Goal: Information Seeking & Learning: Learn about a topic

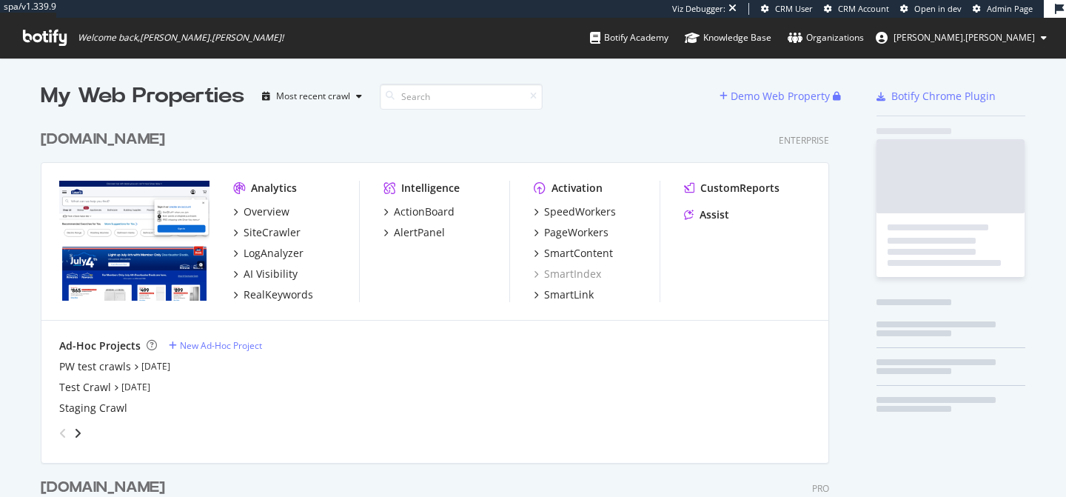
scroll to position [607, 800]
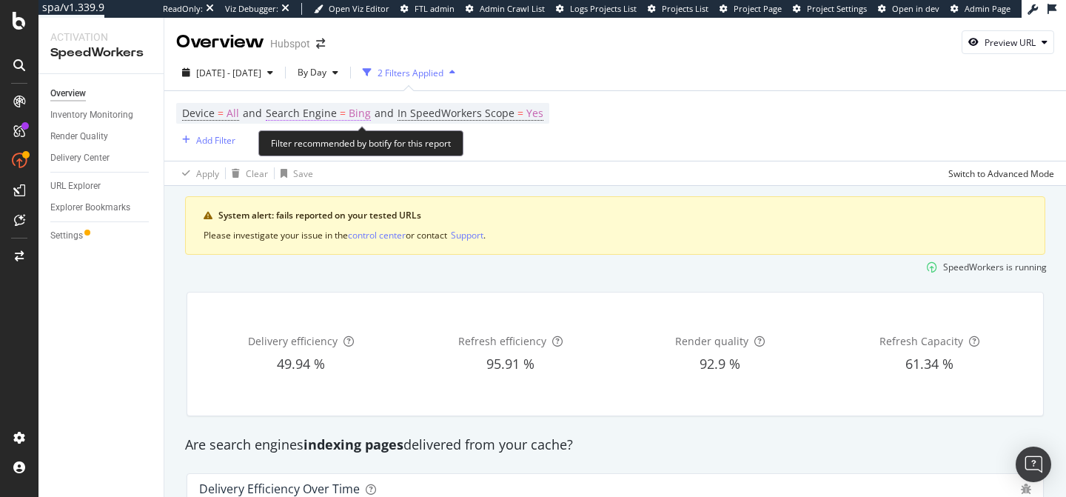
click at [318, 112] on span "Search Engine" at bounding box center [301, 113] width 71 height 14
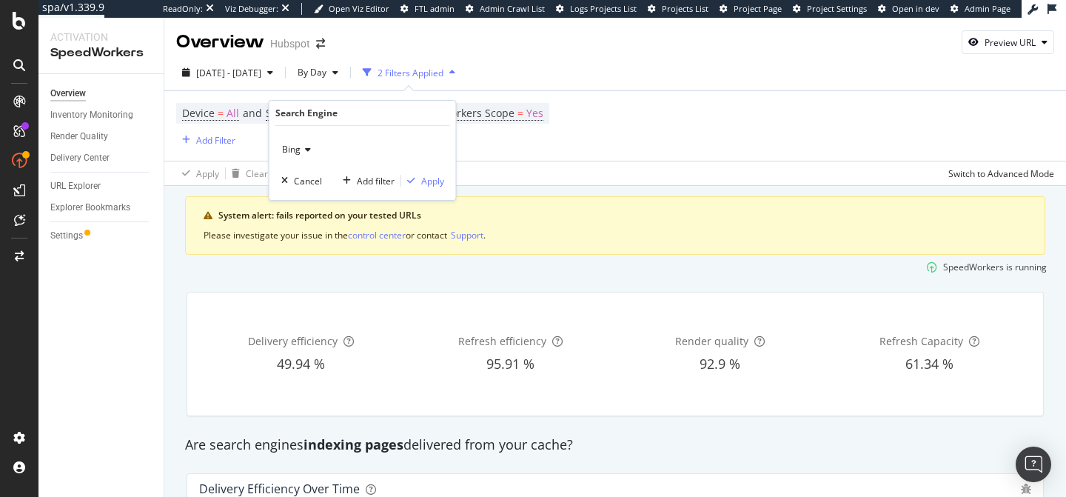
click at [305, 154] on div "Bing" at bounding box center [362, 150] width 163 height 24
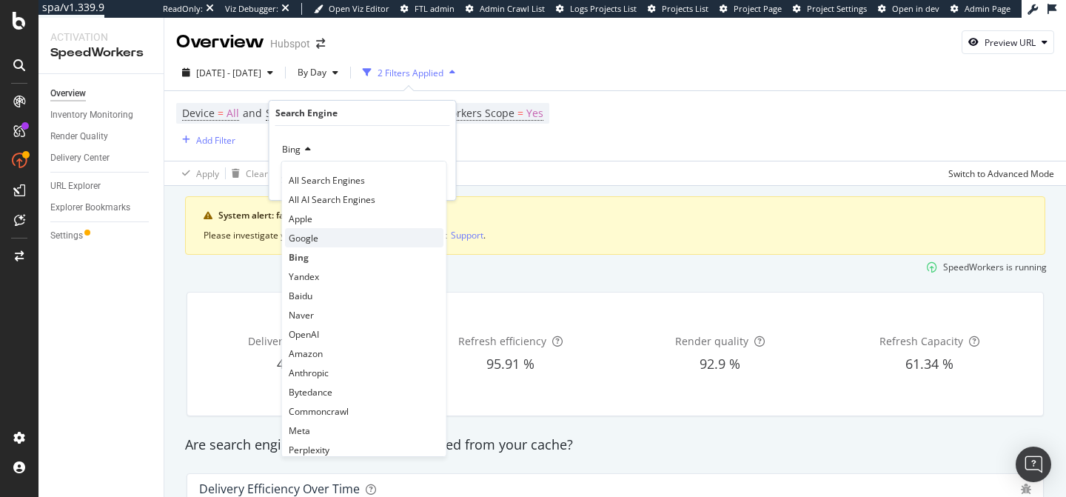
click at [346, 230] on div "Google" at bounding box center [364, 237] width 158 height 19
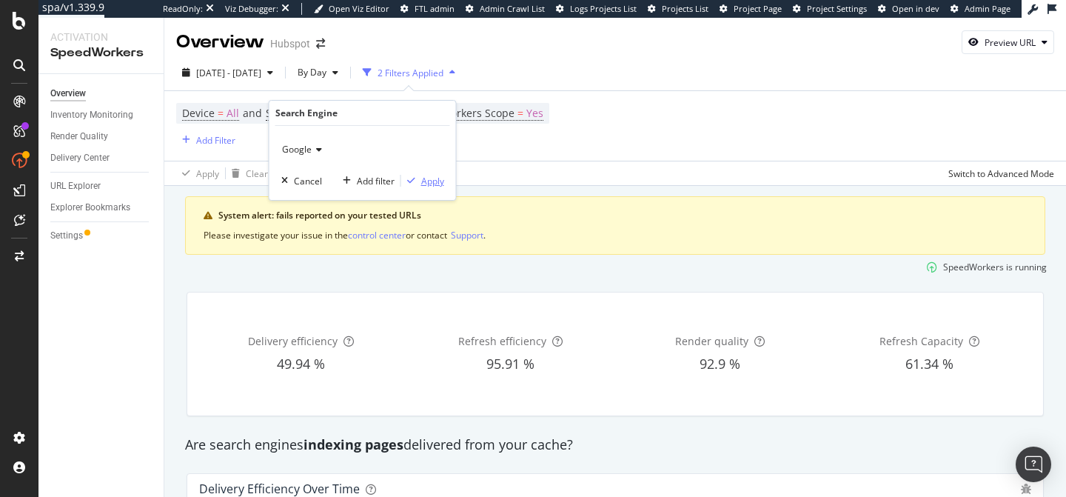
click at [437, 180] on div "Apply" at bounding box center [432, 181] width 23 height 13
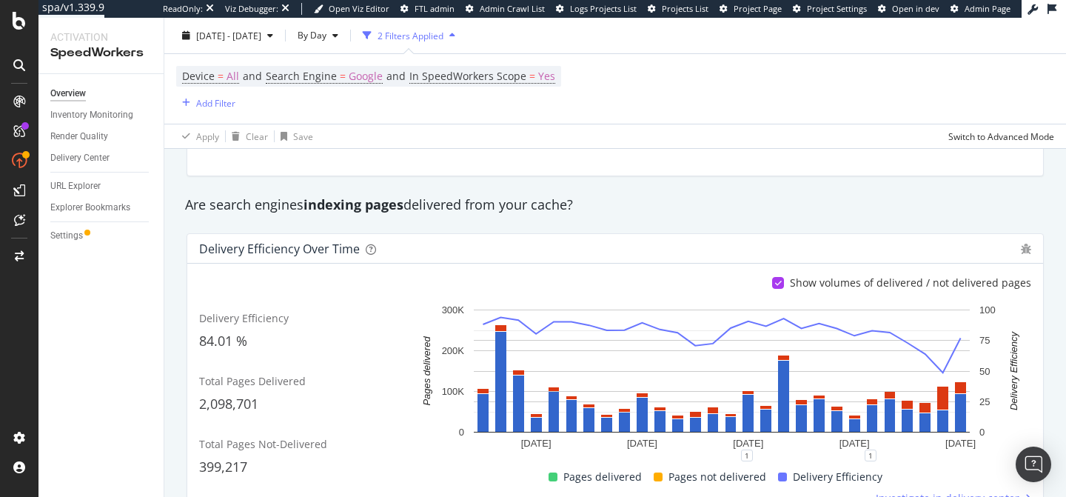
scroll to position [274, 0]
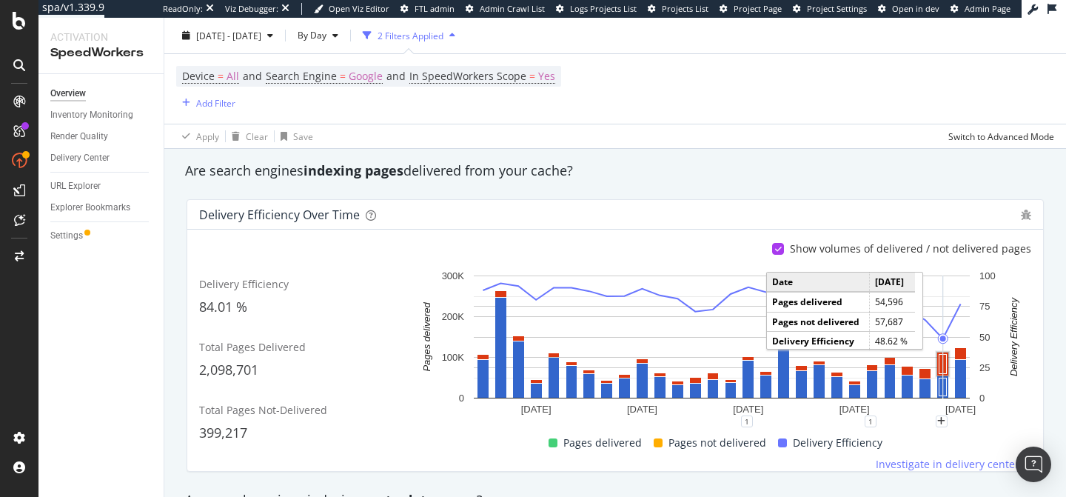
click at [946, 361] on rect "A chart." at bounding box center [942, 364] width 7 height 19
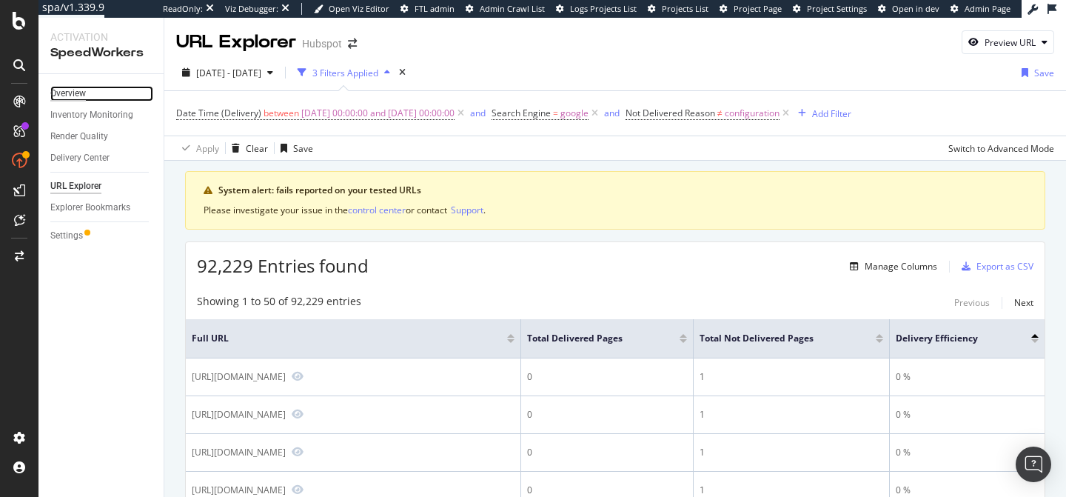
click at [72, 99] on div "Overview" at bounding box center [68, 94] width 36 height 16
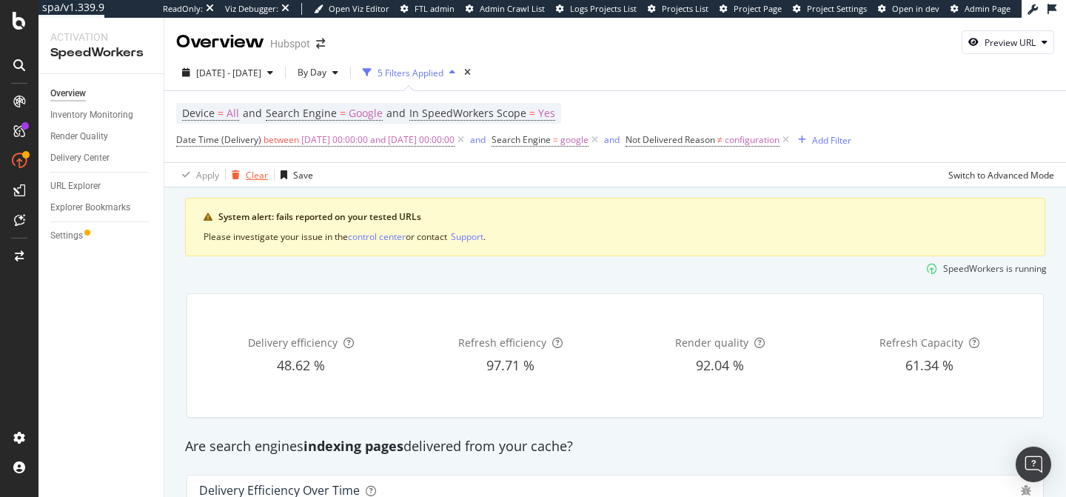
click at [244, 175] on div "button" at bounding box center [236, 174] width 20 height 9
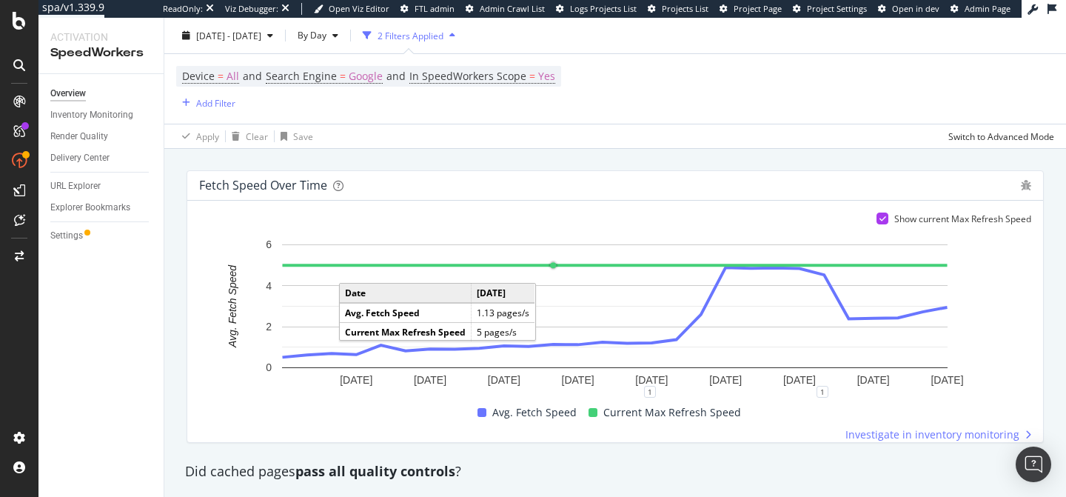
scroll to position [964, 0]
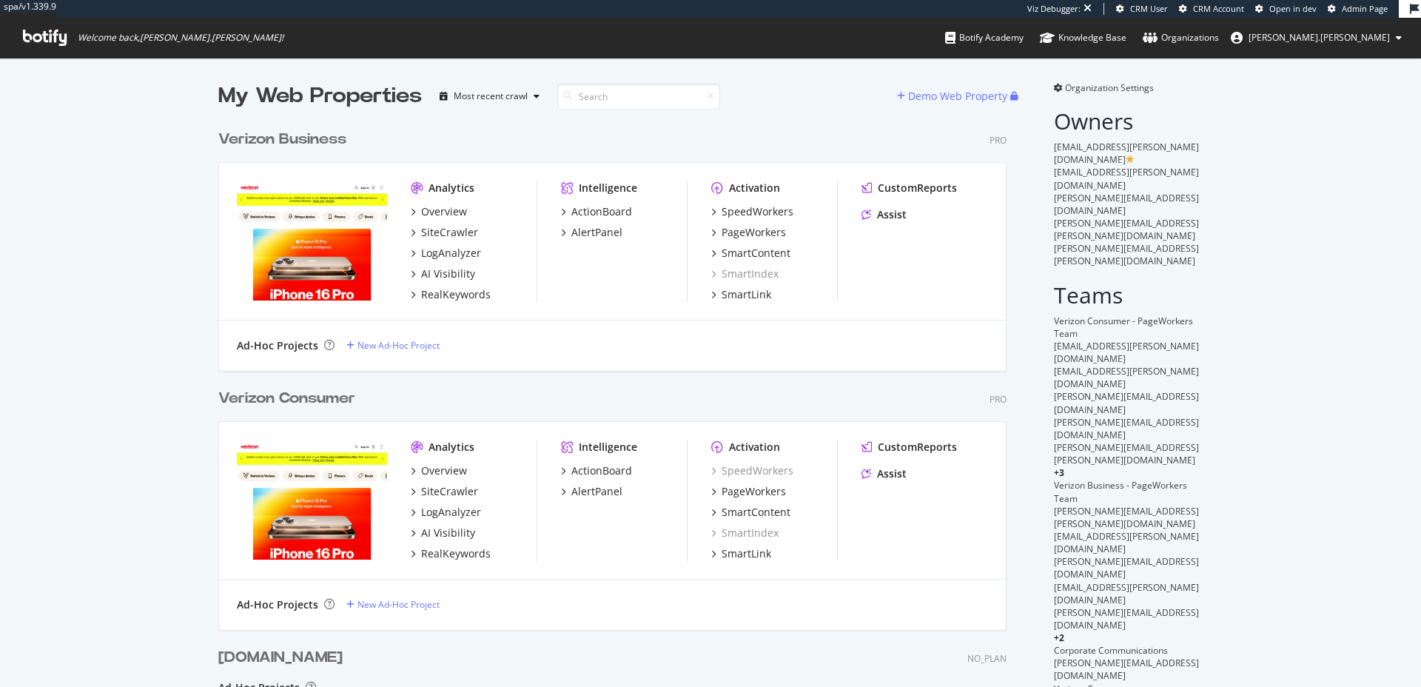
scroll to position [716, 789]
click at [1111, 90] on span "Organization Settings" at bounding box center [1109, 87] width 89 height 13
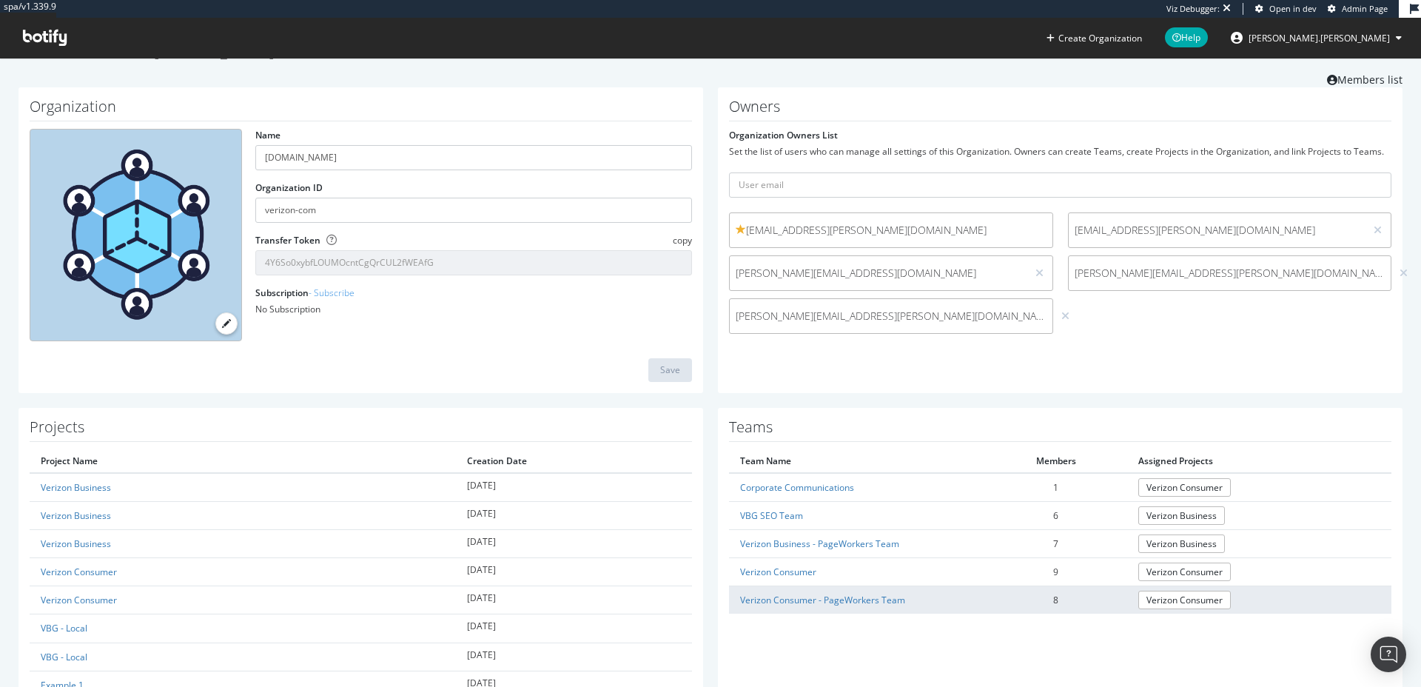
scroll to position [108, 0]
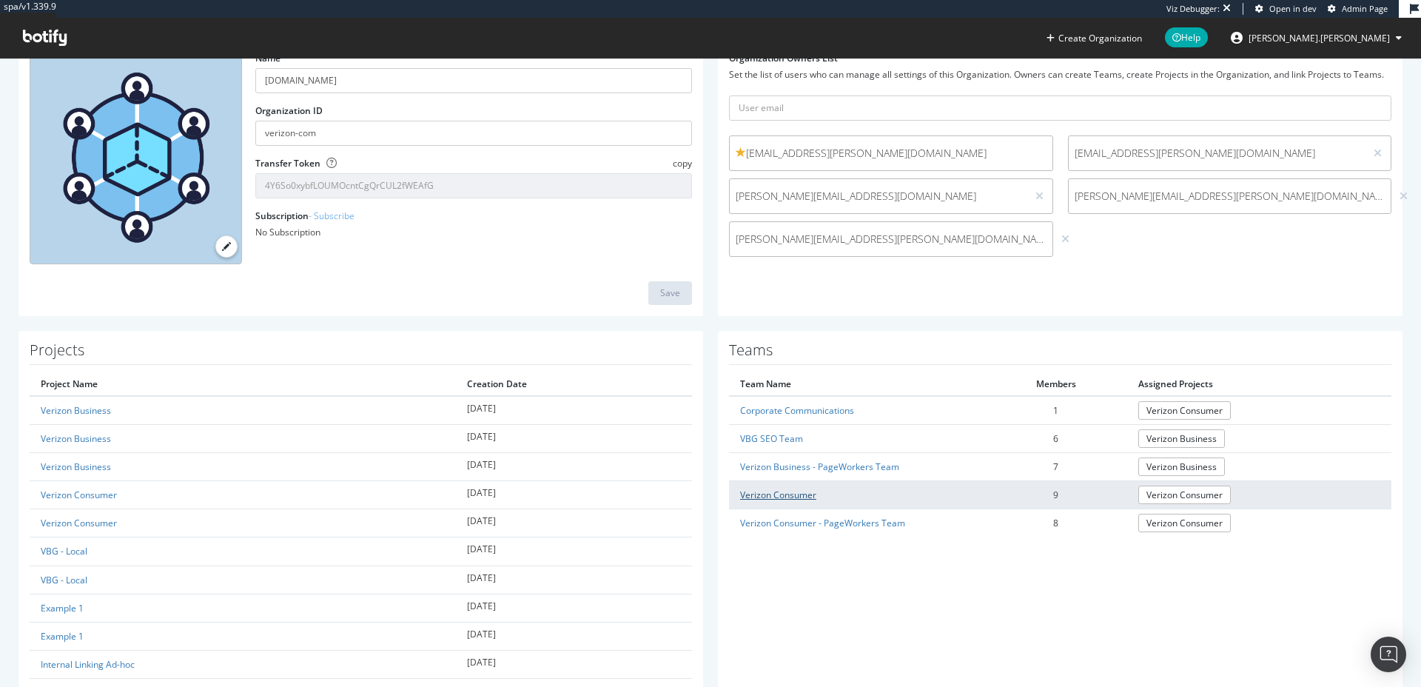
click at [780, 491] on link "Verizon Consumer" at bounding box center [778, 494] width 76 height 13
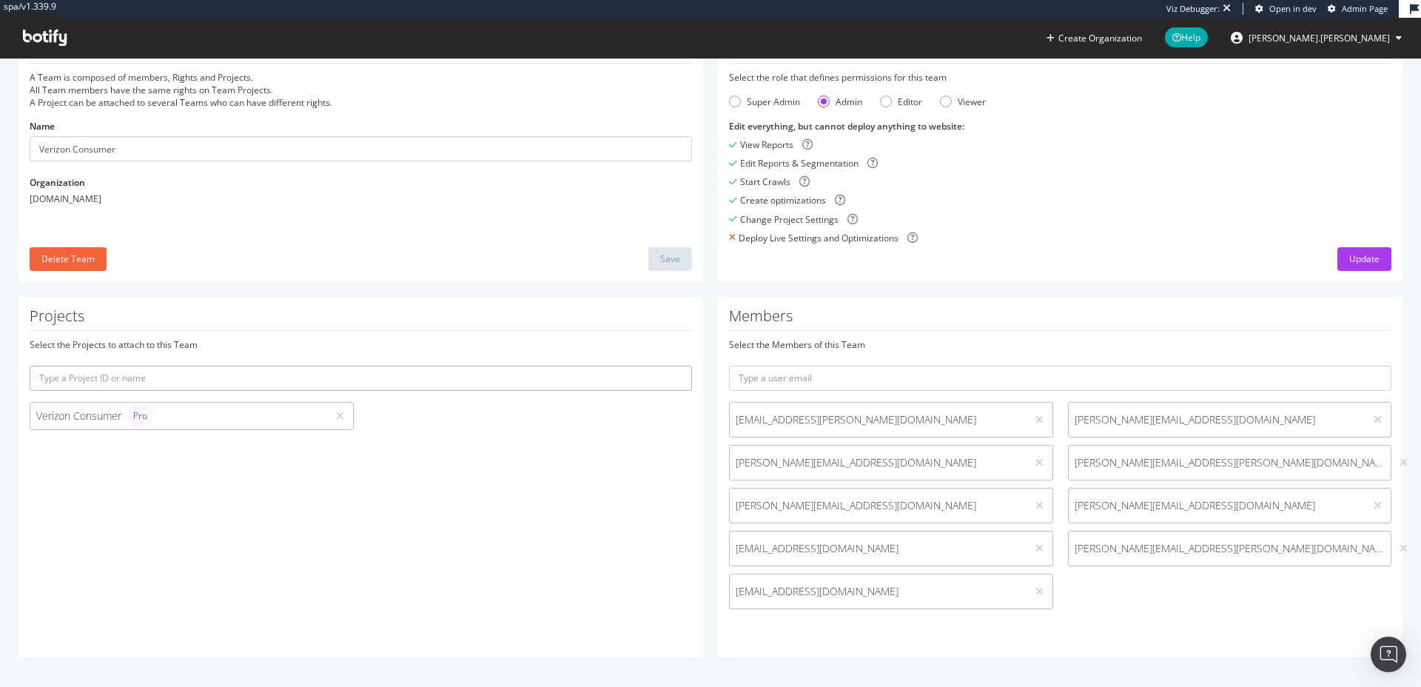
scroll to position [70, 0]
click at [960, 380] on input "text" at bounding box center [1060, 378] width 662 height 25
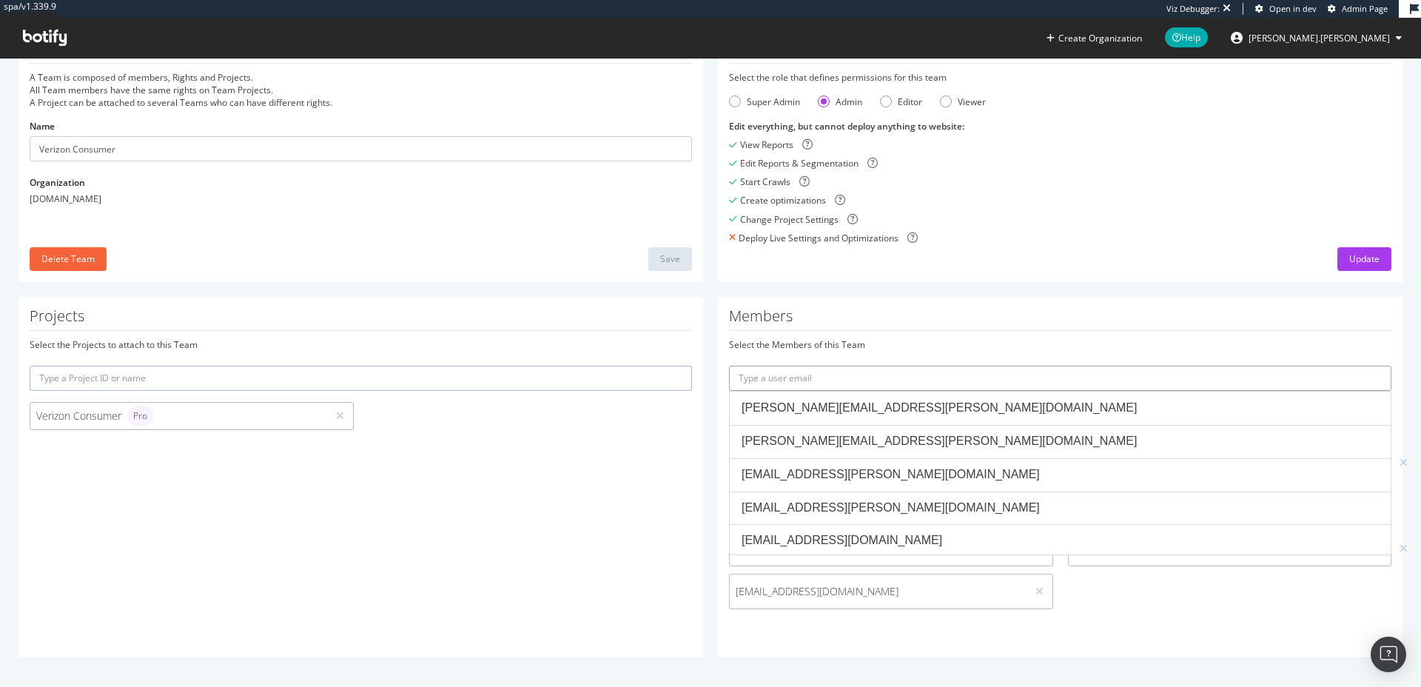
paste input "luyang.wang@verizon.com"
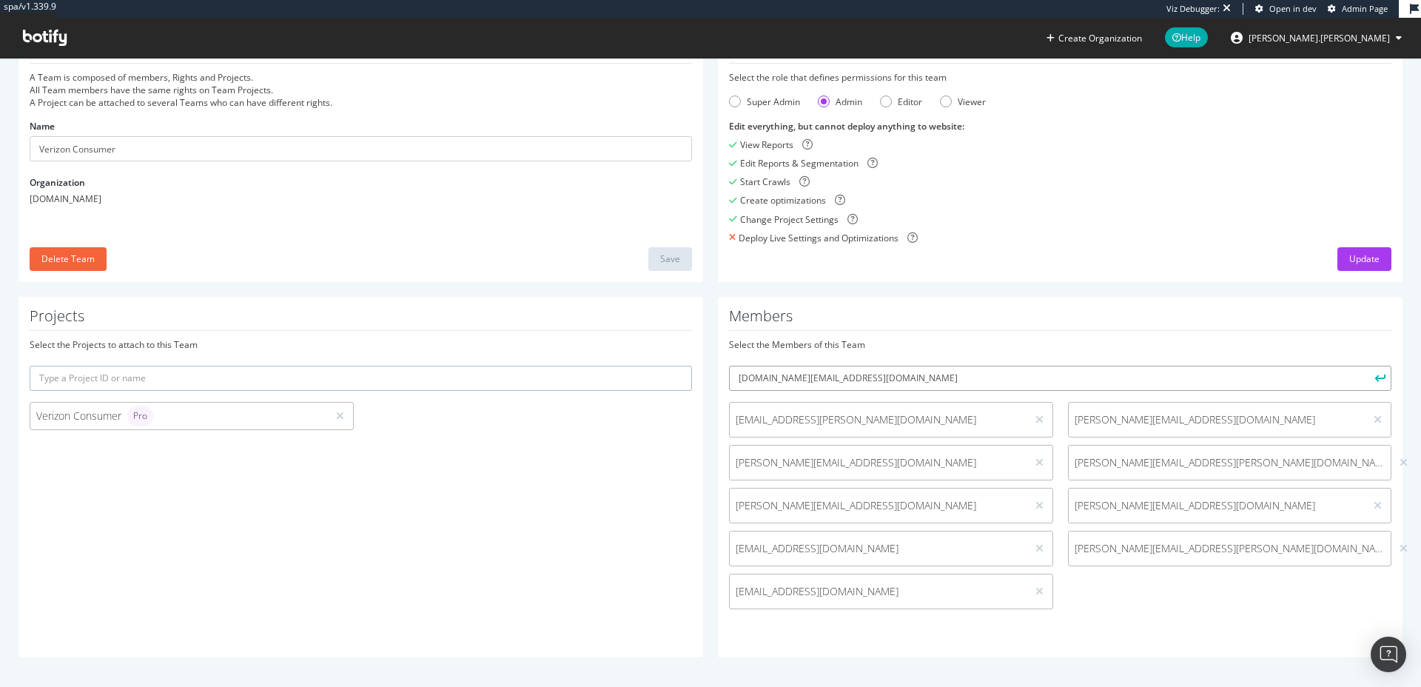
type input "luyang.wang@verizon.com"
click at [1375, 379] on icon "submit" at bounding box center [1380, 378] width 10 height 8
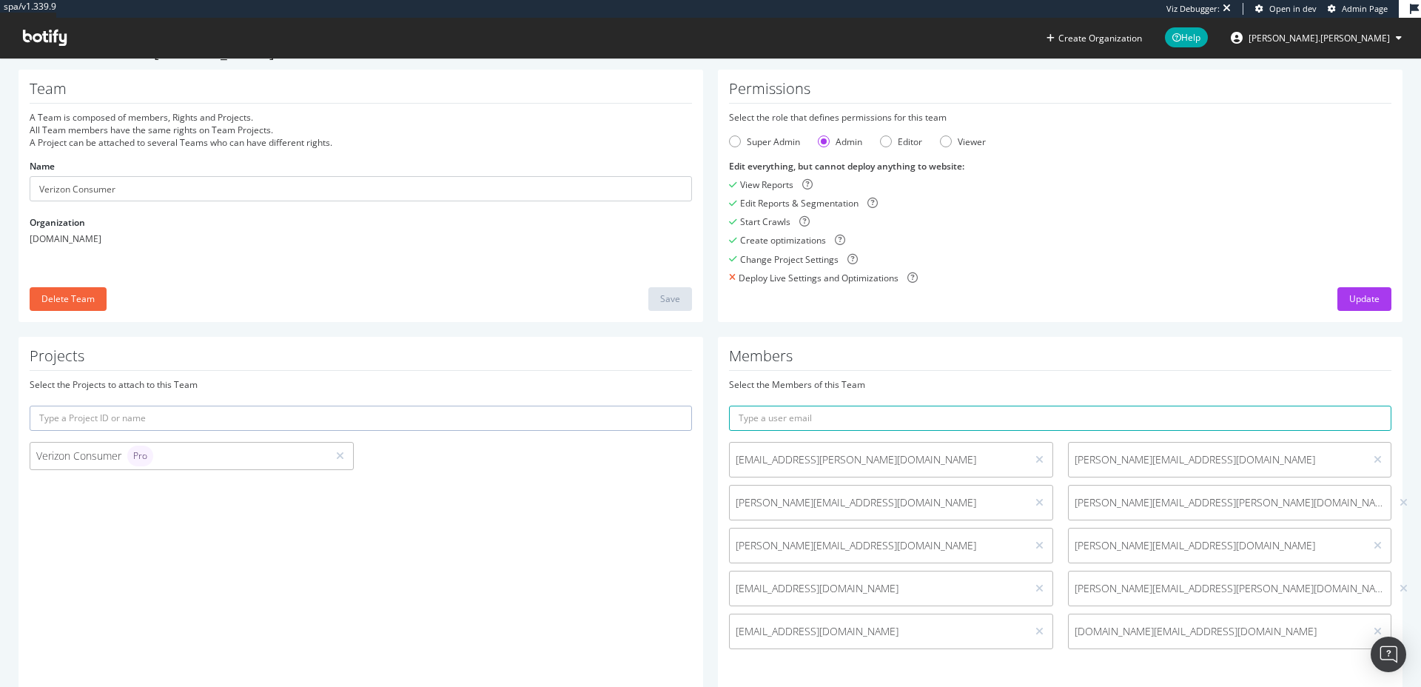
scroll to position [0, 0]
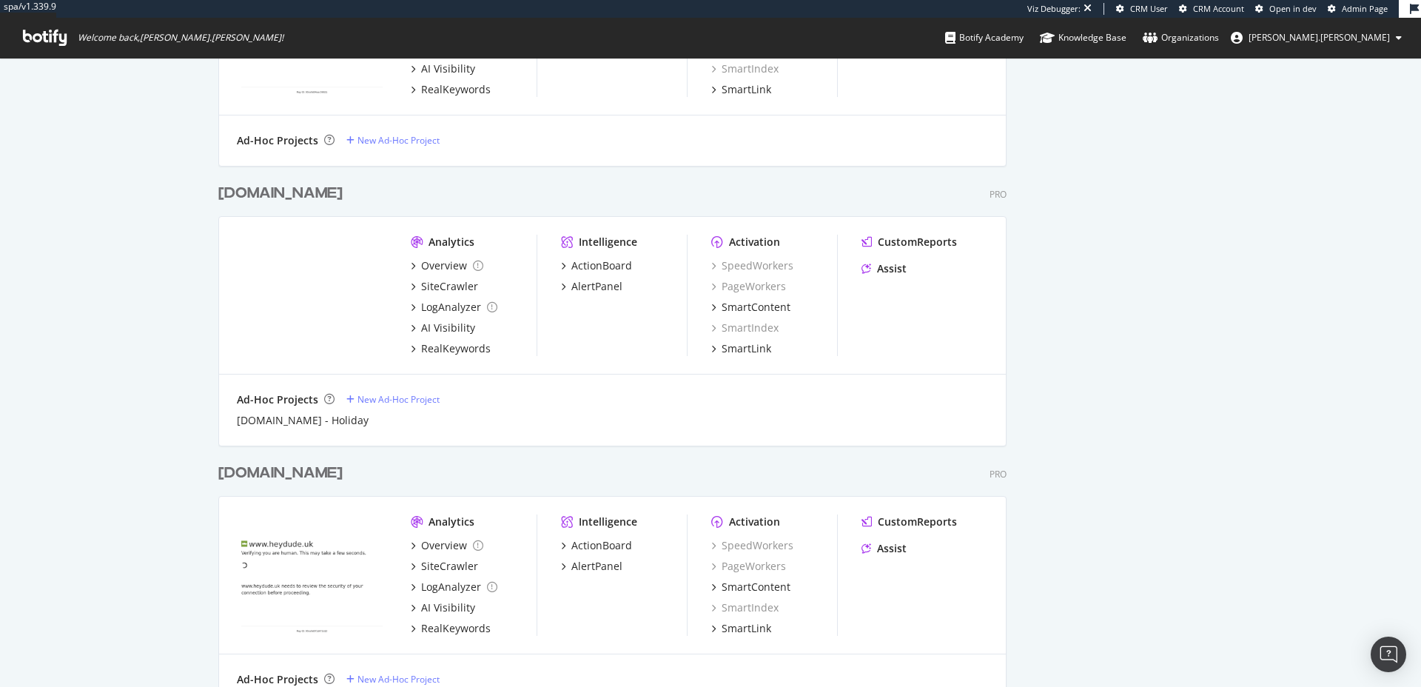
click at [931, 326] on div "CustomReports Assist" at bounding box center [924, 295] width 127 height 121
click at [916, 233] on div "Analytics Overview SiteCrawler LogAnalyzer AI Visibility RealKeywords Intellige…" at bounding box center [612, 296] width 787 height 158
click at [918, 239] on div "CustomReports" at bounding box center [917, 242] width 79 height 15
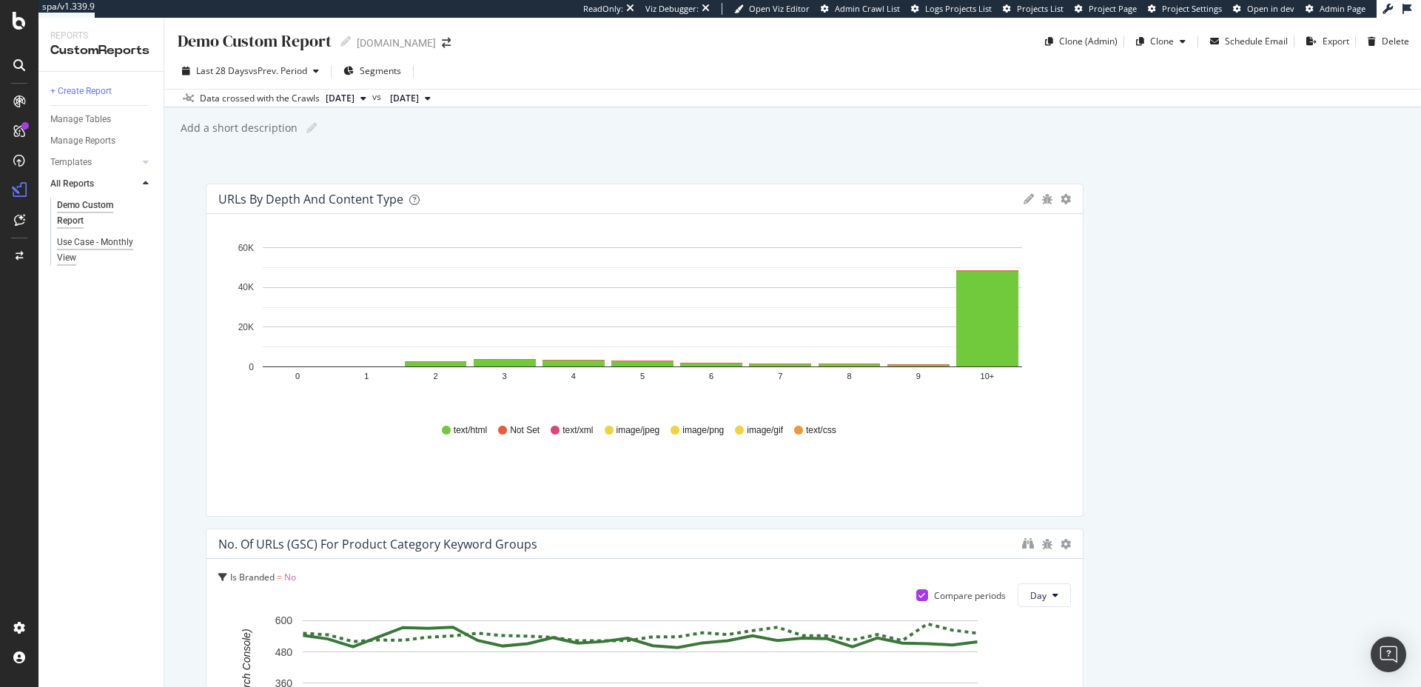
click at [124, 240] on div "Use Case - Monthly View" at bounding box center [99, 250] width 84 height 31
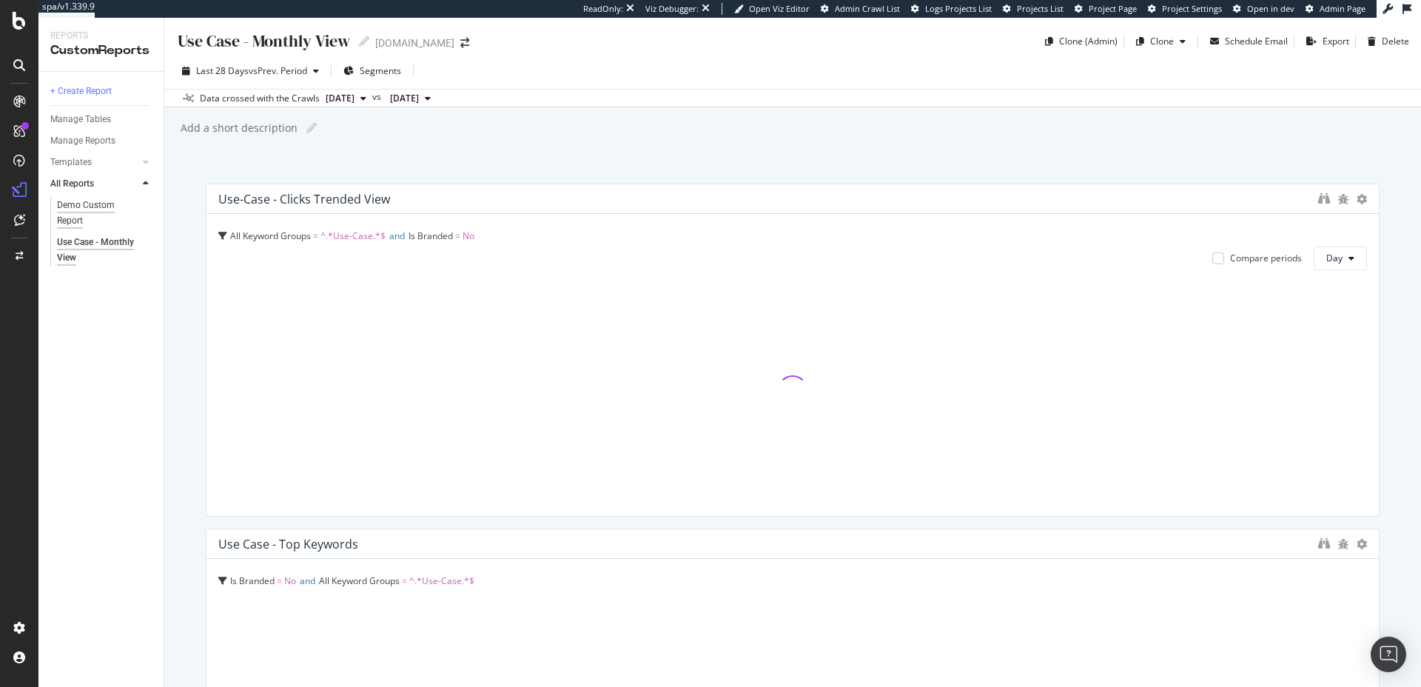
click at [91, 203] on div "Demo Custom Report" at bounding box center [98, 213] width 82 height 31
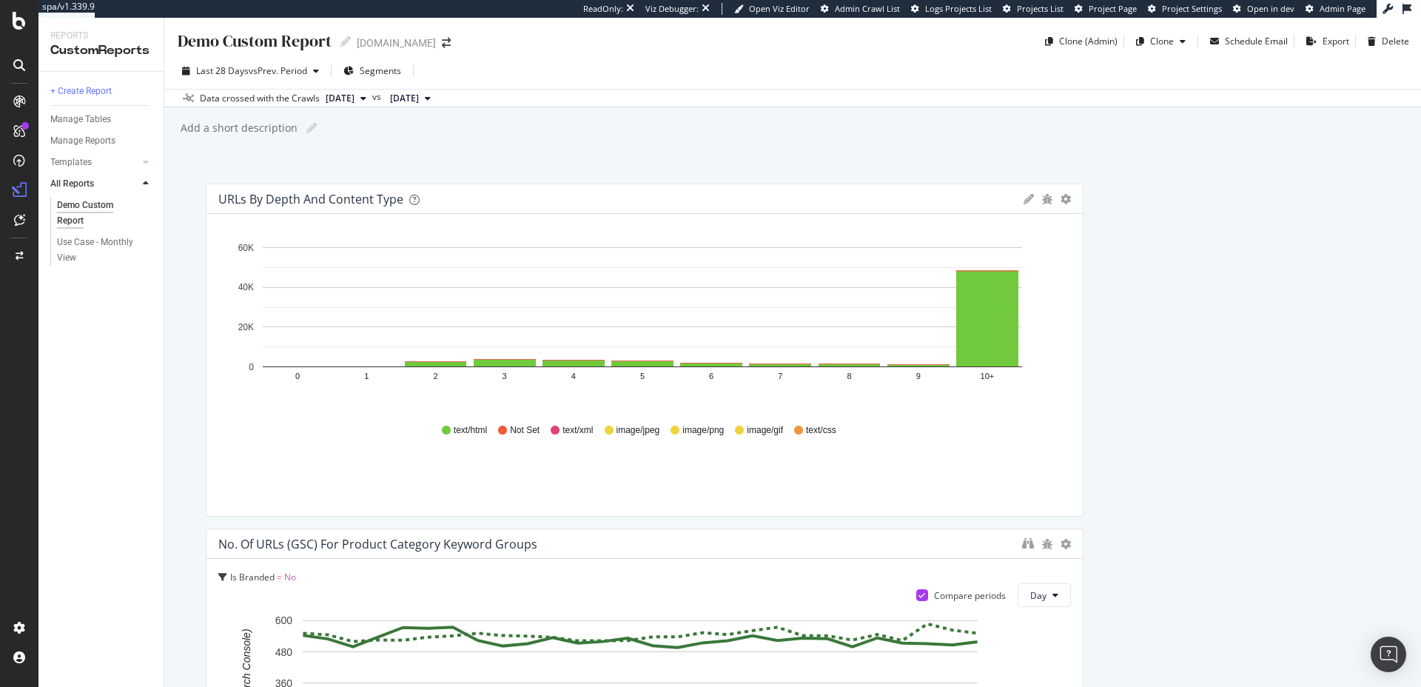
click at [23, 104] on icon at bounding box center [19, 101] width 12 height 12
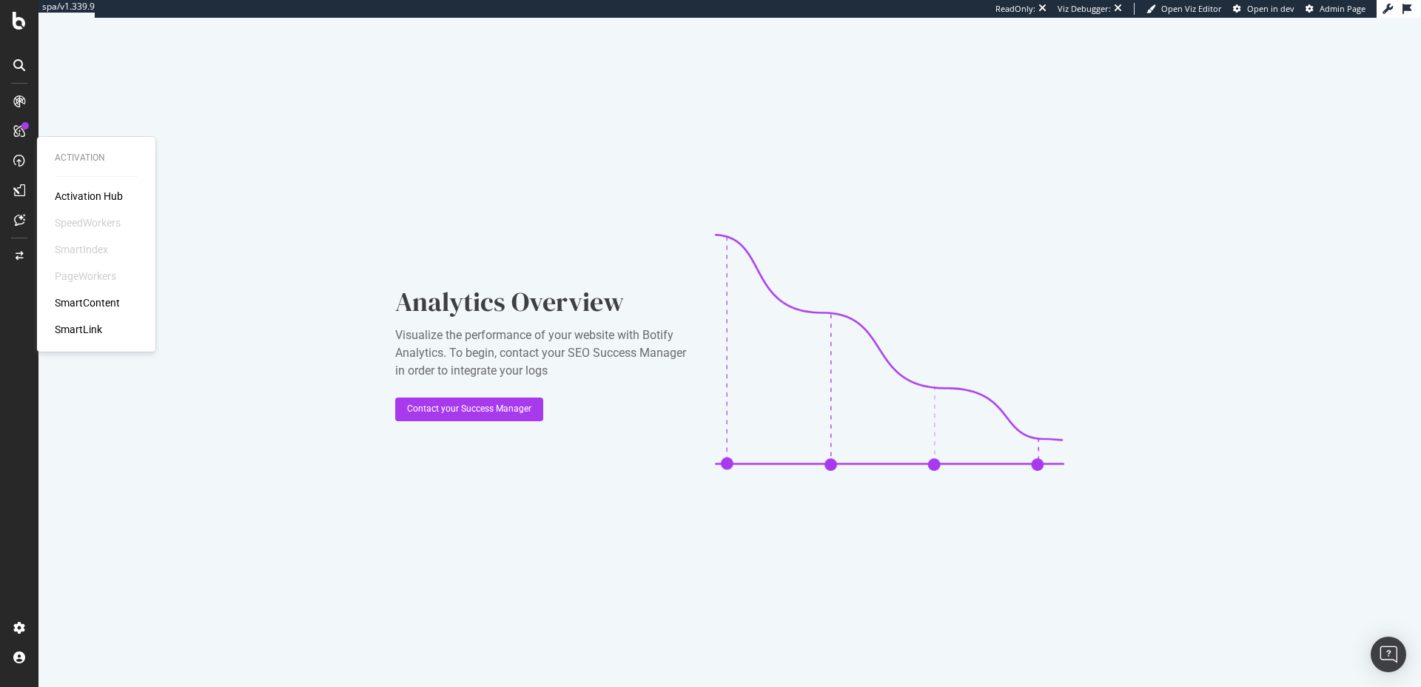
click at [99, 302] on div "SmartContent" at bounding box center [87, 302] width 65 height 15
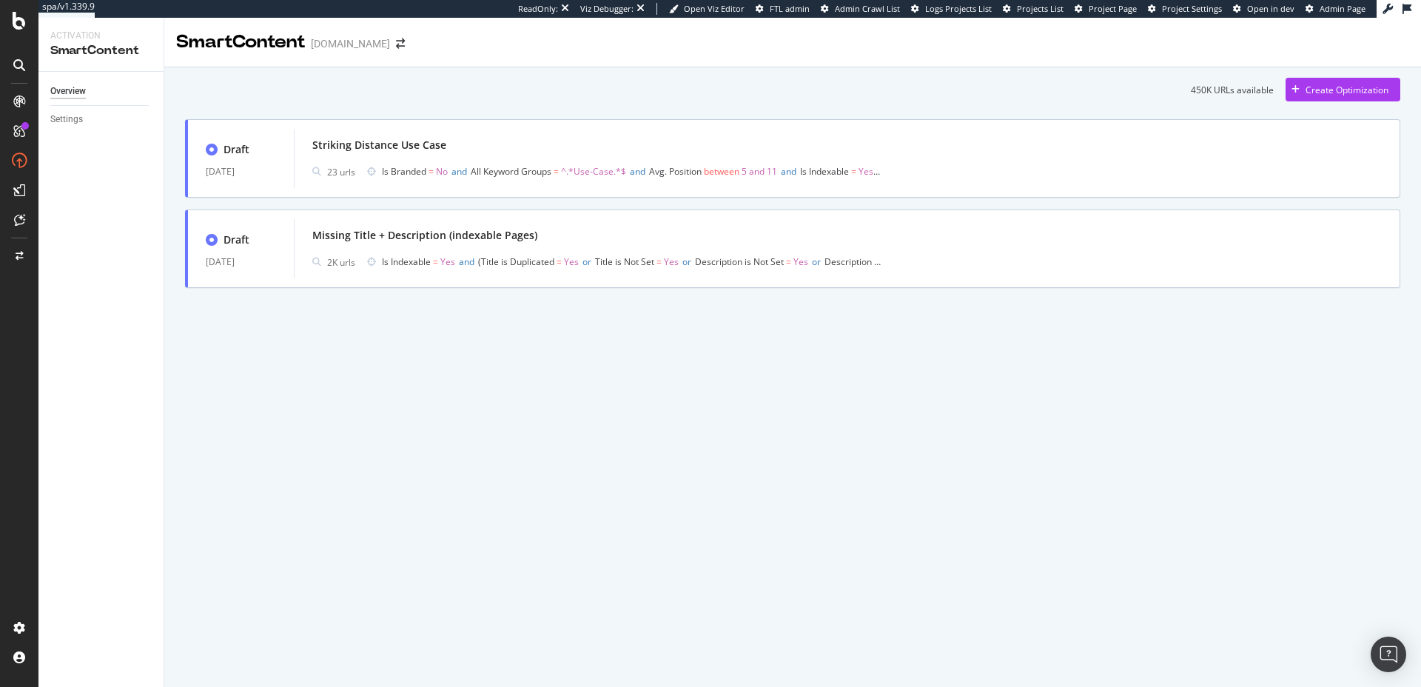
click at [920, 470] on div "SmartContent crocs.com 450K URLs available Create Optimization Draft 14 Oct. 20…" at bounding box center [792, 352] width 1257 height 669
